Goal: Information Seeking & Learning: Learn about a topic

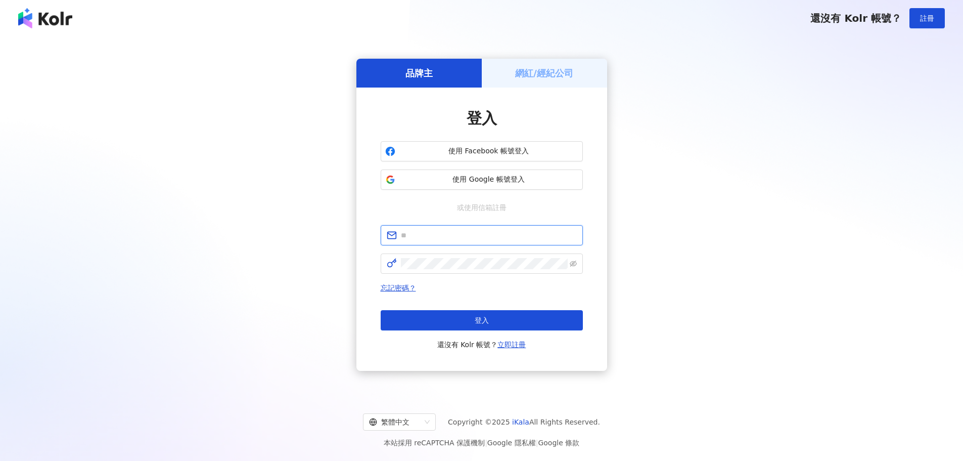
type input "**********"
drag, startPoint x: 0, startPoint y: 0, endPoint x: 478, endPoint y: 296, distance: 562.0
click at [468, 320] on button "登入" at bounding box center [482, 320] width 202 height 20
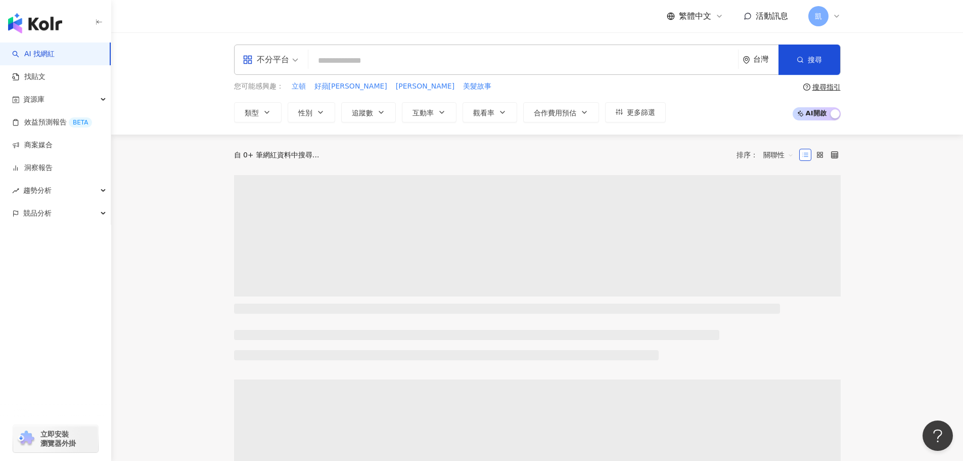
click at [374, 67] on input "search" at bounding box center [523, 60] width 422 height 19
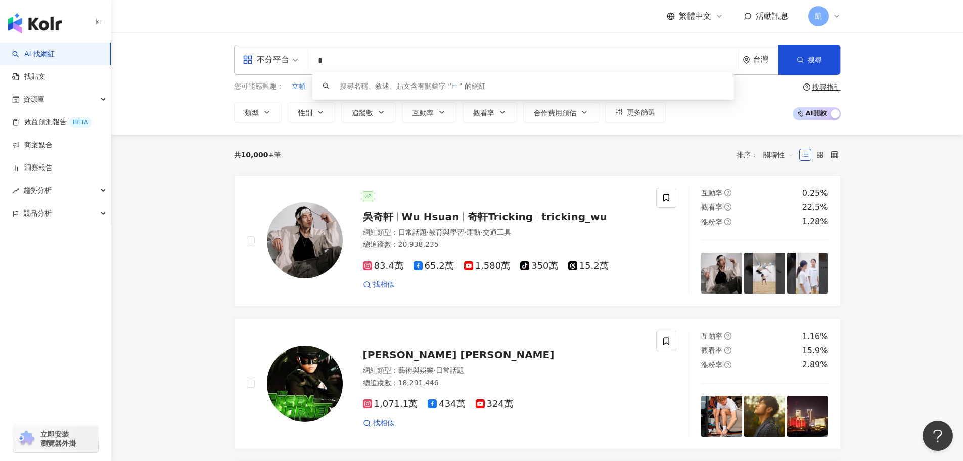
type input "*"
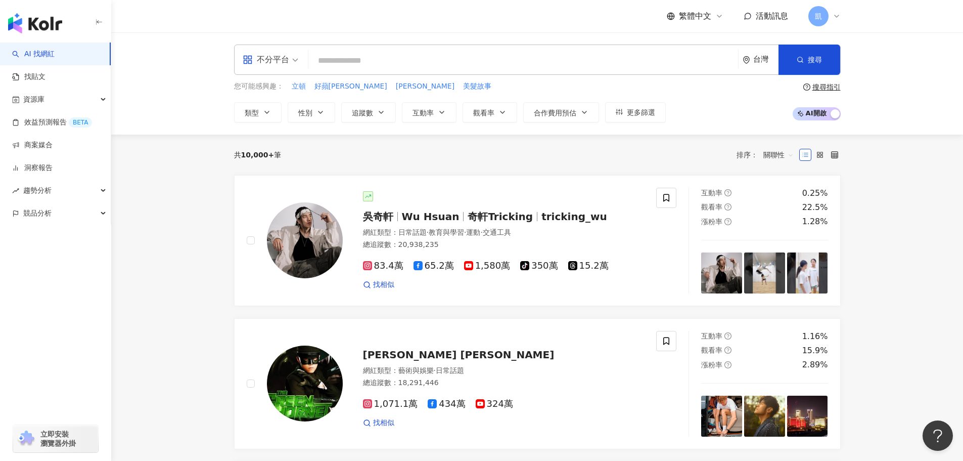
type input "*"
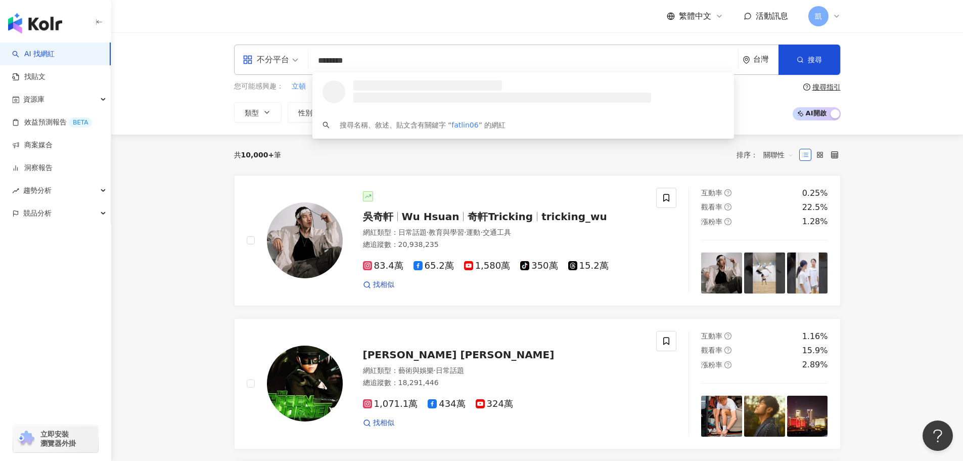
type input "*********"
click at [397, 85] on div "絕代雙Q Yue and Wei" at bounding box center [389, 85] width 79 height 10
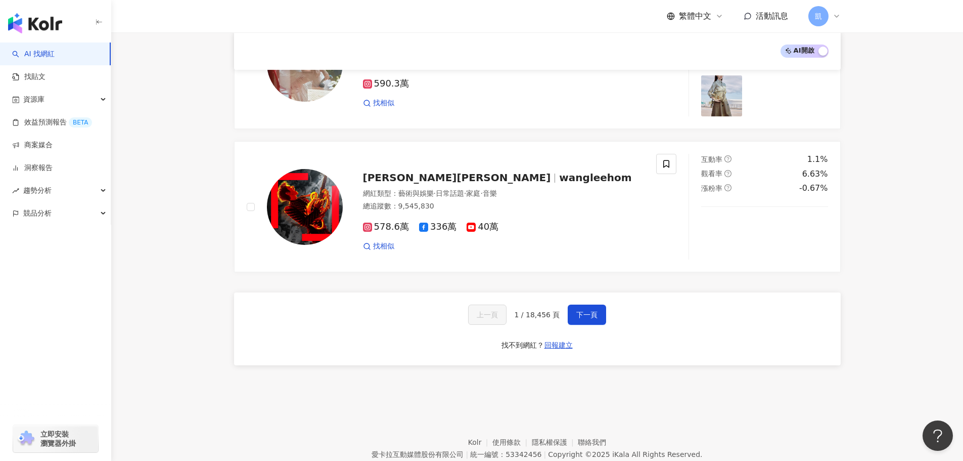
scroll to position [1618, 0]
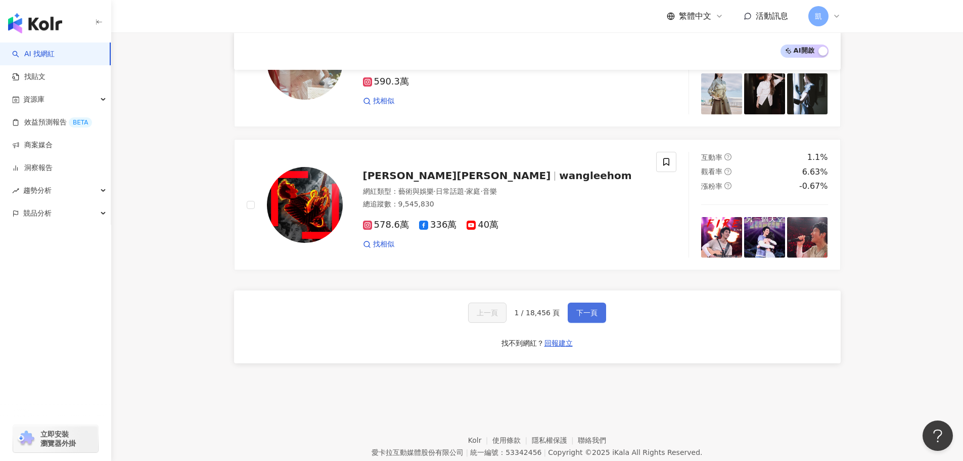
click at [572, 302] on button "下一頁" at bounding box center [587, 312] width 38 height 20
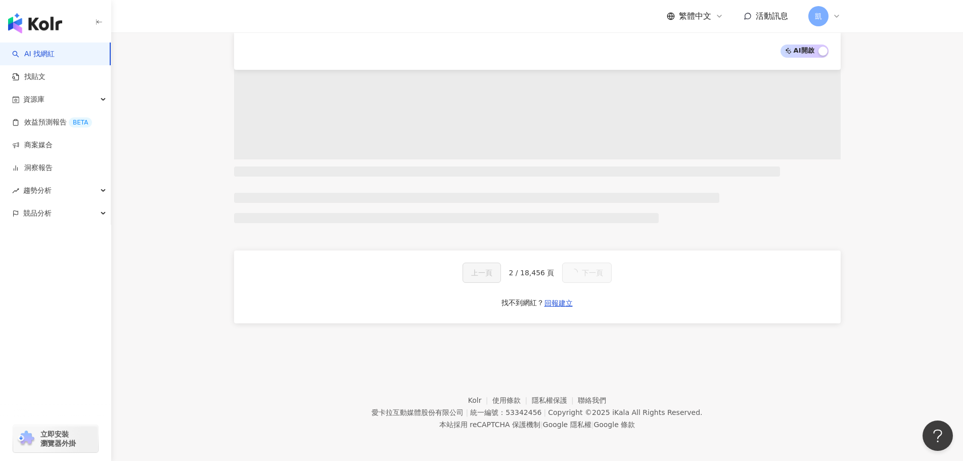
scroll to position [1676, 0]
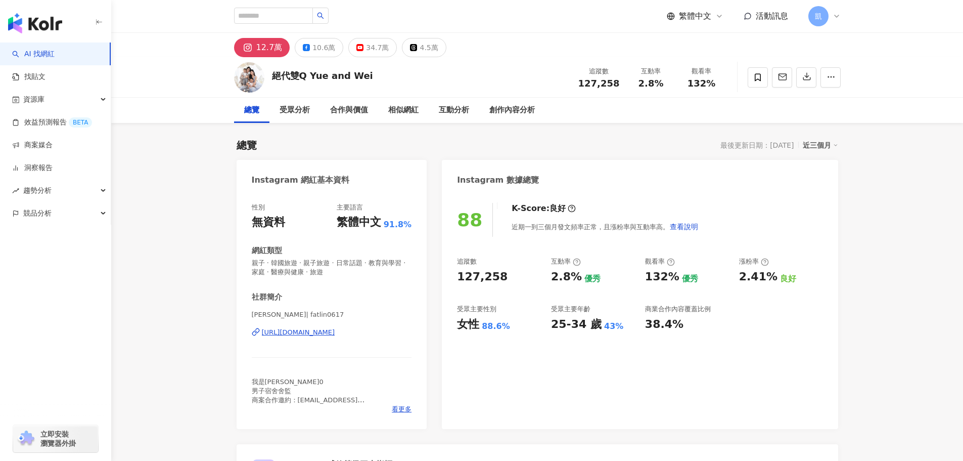
click at [257, 87] on img at bounding box center [249, 77] width 30 height 30
click at [252, 74] on img at bounding box center [249, 77] width 30 height 30
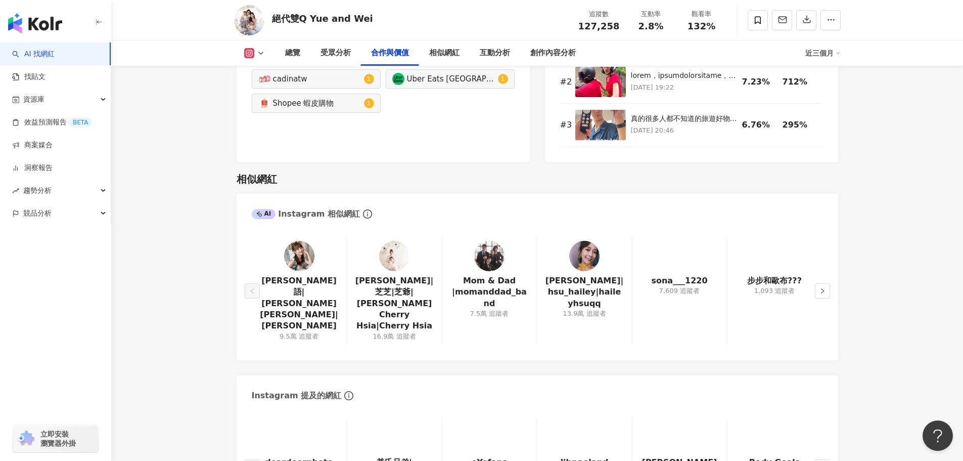
scroll to position [1618, 0]
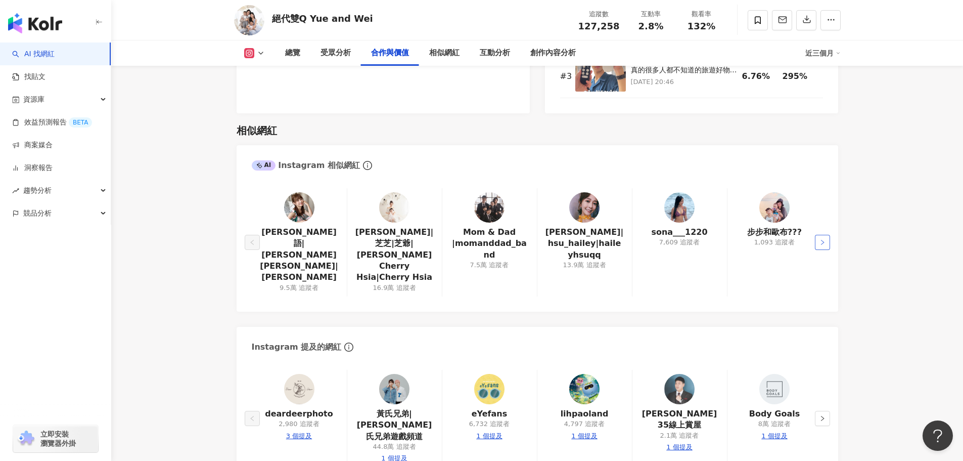
click at [820, 239] on icon "right" at bounding box center [823, 242] width 6 height 6
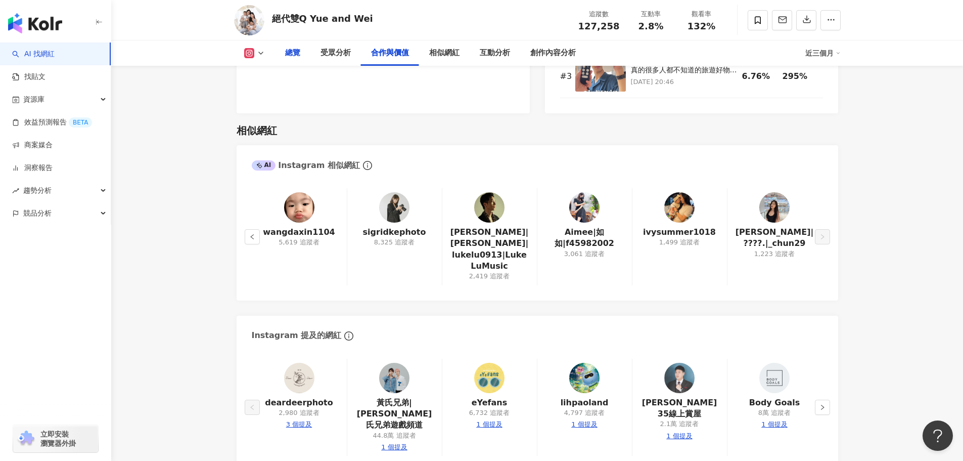
click at [303, 55] on div "總覽" at bounding box center [292, 52] width 35 height 25
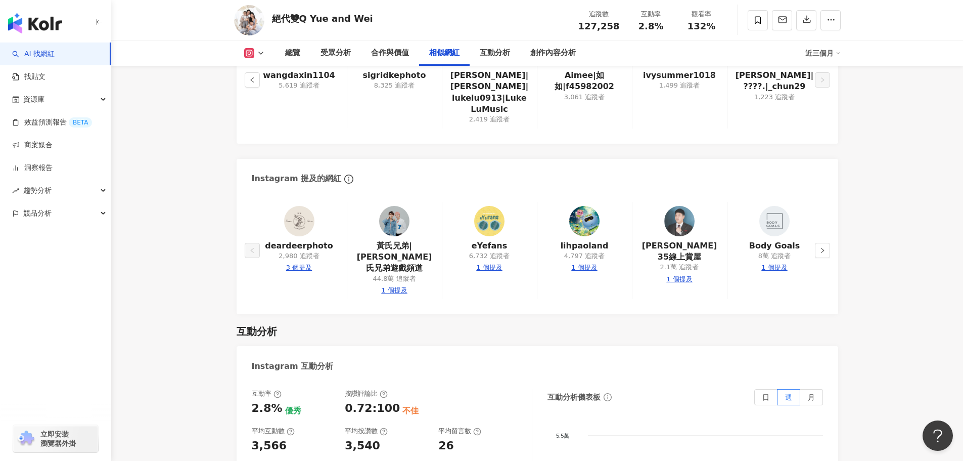
scroll to position [1832, 0]
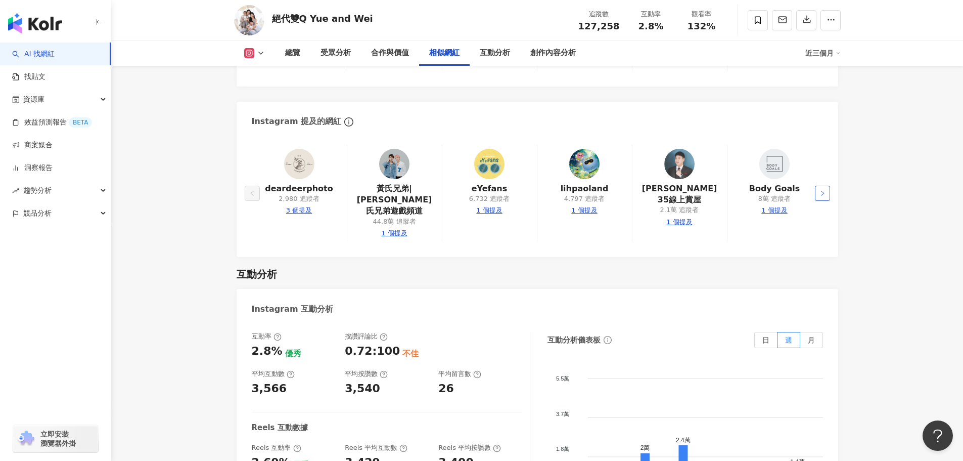
click at [818, 187] on button "button" at bounding box center [822, 193] width 15 height 15
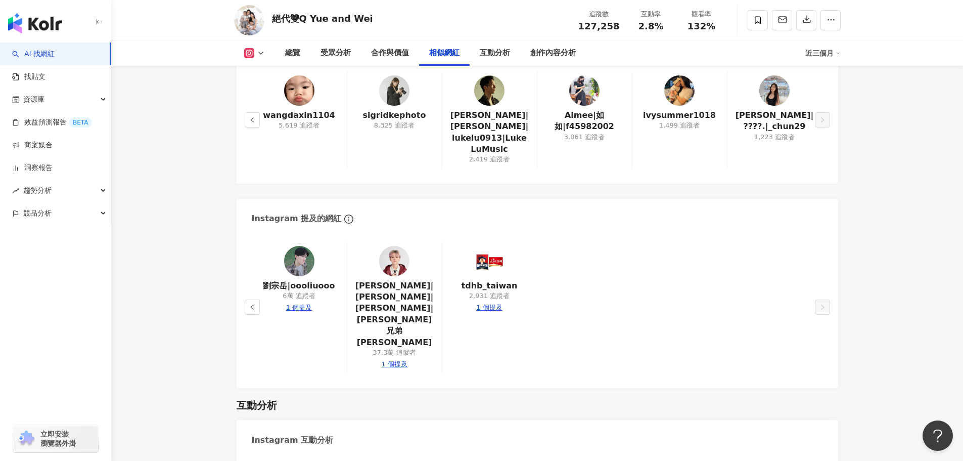
scroll to position [1704, 0]
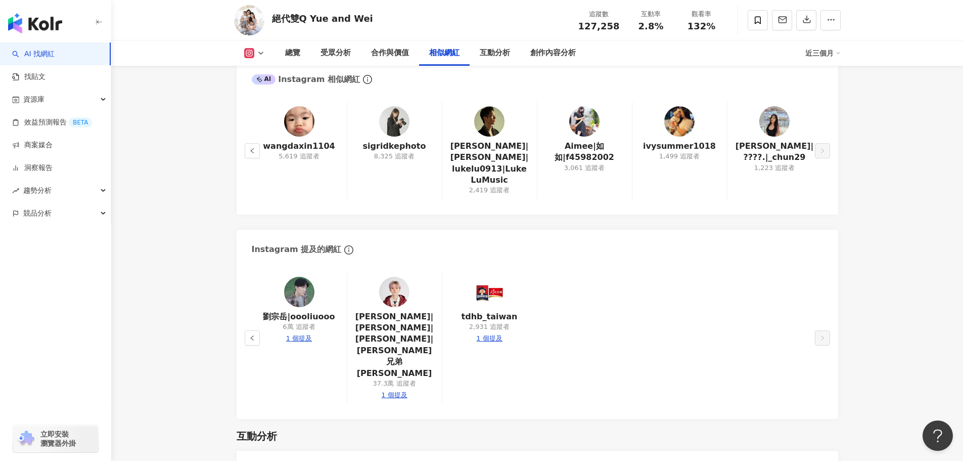
click at [490, 293] on img at bounding box center [489, 292] width 30 height 30
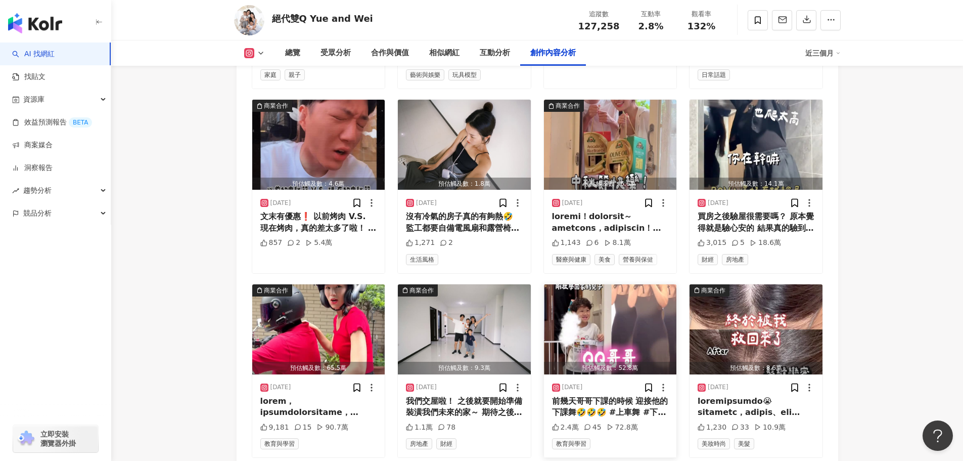
scroll to position [3524, 0]
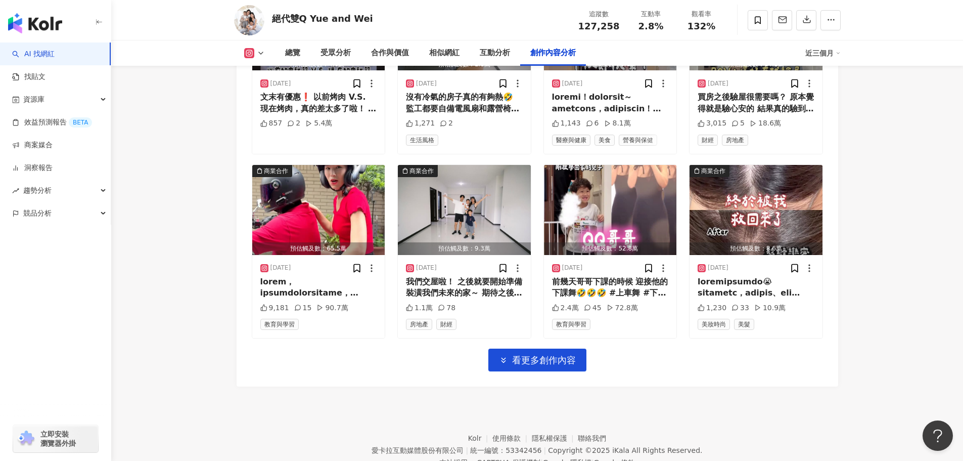
click at [540, 334] on div "Instagram 進階篩選 啟動 關閉 AI 篩選商業合作內容 排序：發布時間 共 292 筆 ， 條件： 商業合作 預估觸及數：5.3萬 [DATE] 1…" at bounding box center [538, 63] width 602 height 646
click at [541, 354] on span "看更多創作內容" at bounding box center [544, 359] width 64 height 11
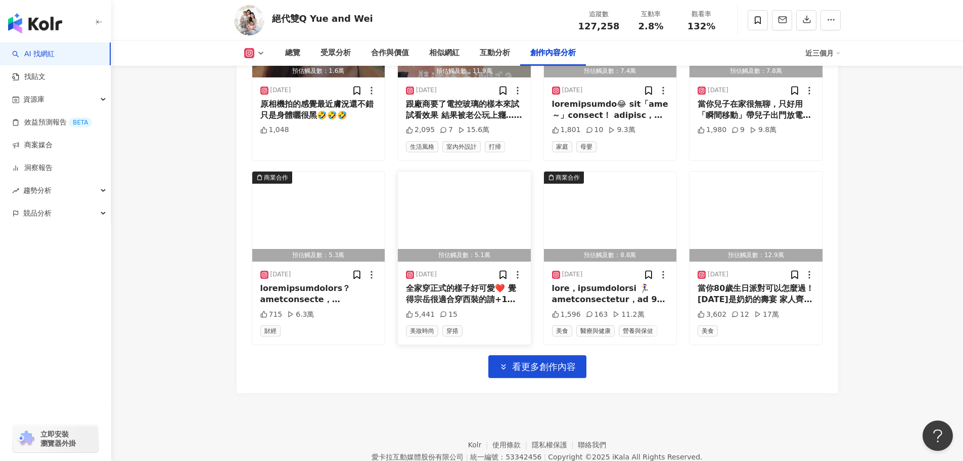
scroll to position [4077, 0]
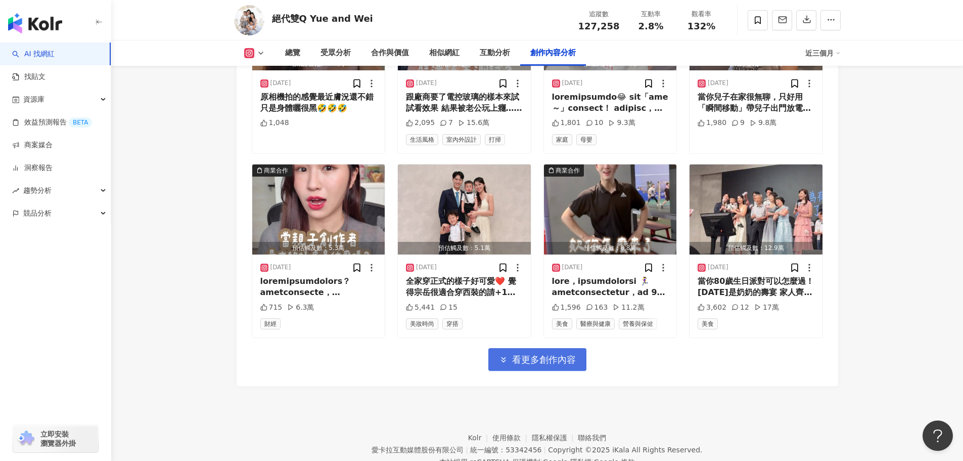
click at [498, 348] on button "看更多創作內容" at bounding box center [537, 359] width 98 height 23
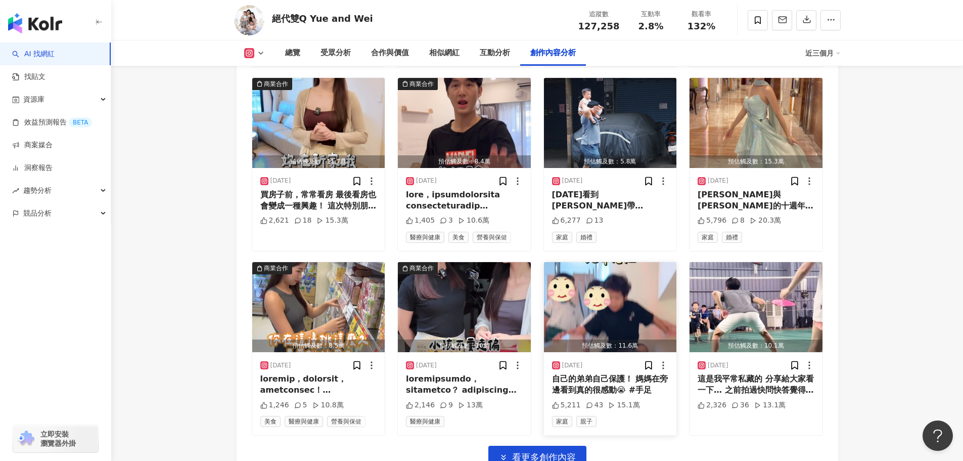
scroll to position [4276, 0]
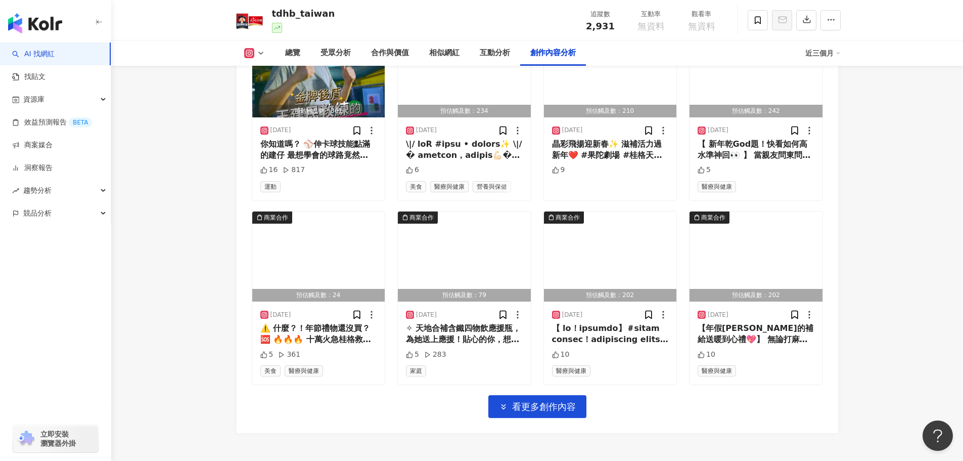
scroll to position [3074, 0]
